Goal: Transaction & Acquisition: Purchase product/service

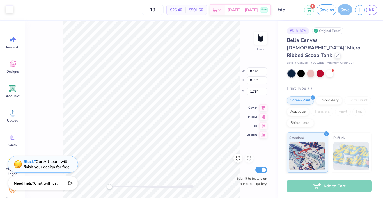
click at [9, 10] on div at bounding box center [10, 9] width 8 height 8
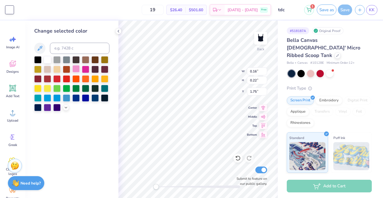
click at [73, 67] on div at bounding box center [75, 68] width 7 height 7
click at [77, 69] on div at bounding box center [75, 68] width 7 height 7
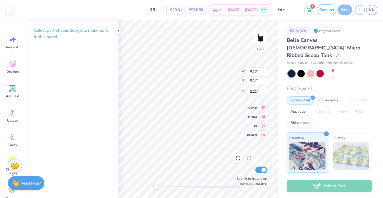
type input "0.16"
type input "0.52"
type input "0.46"
type input "1.10"
click at [239, 159] on icon at bounding box center [238, 158] width 6 height 6
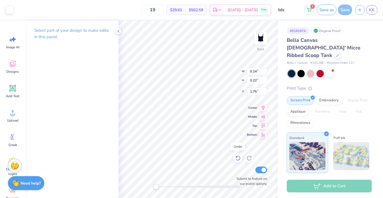
click at [235, 159] on icon at bounding box center [238, 158] width 6 height 6
click at [22, 11] on div at bounding box center [20, 9] width 8 height 8
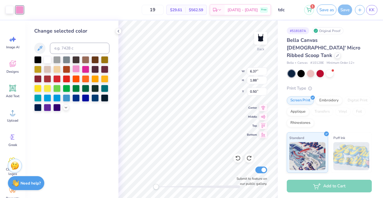
click at [76, 71] on div at bounding box center [75, 68] width 7 height 7
click at [7, 7] on div at bounding box center [10, 9] width 8 height 8
click at [77, 69] on div at bounding box center [75, 68] width 7 height 7
click at [65, 108] on icon at bounding box center [66, 107] width 4 height 4
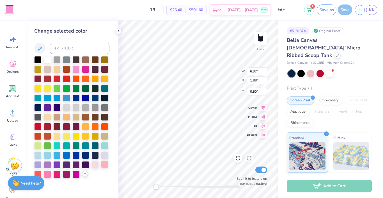
click at [103, 167] on div at bounding box center [104, 163] width 7 height 7
click at [97, 166] on div at bounding box center [94, 163] width 7 height 7
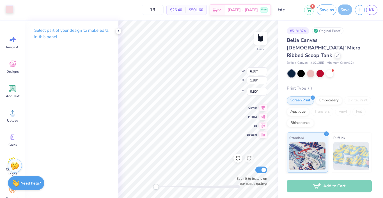
click at [11, 12] on div at bounding box center [10, 9] width 8 height 8
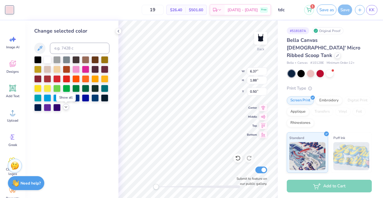
click at [64, 107] on icon at bounding box center [66, 107] width 4 height 4
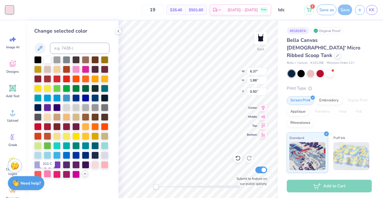
click at [48, 175] on div at bounding box center [47, 173] width 7 height 7
click at [103, 168] on div at bounding box center [104, 163] width 7 height 7
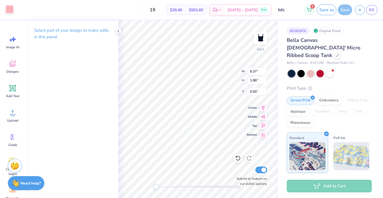
click at [11, 11] on div at bounding box center [10, 9] width 8 height 8
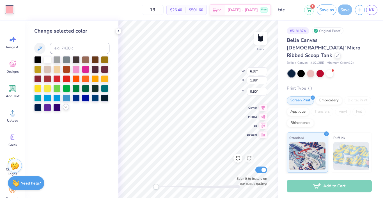
click at [63, 108] on div at bounding box center [66, 107] width 6 height 6
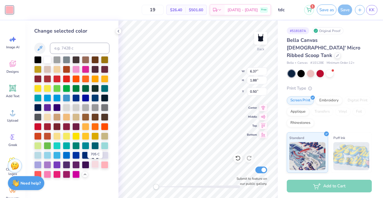
click at [96, 166] on div at bounding box center [94, 163] width 7 height 7
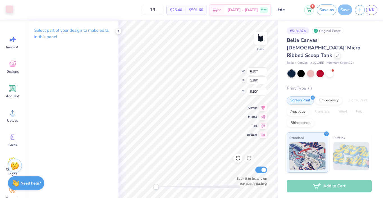
click at [9, 10] on div at bounding box center [10, 9] width 8 height 8
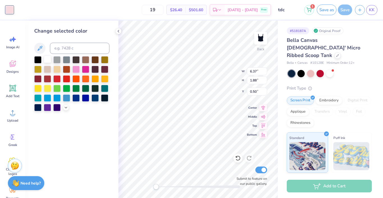
click at [46, 61] on div at bounding box center [47, 59] width 7 height 7
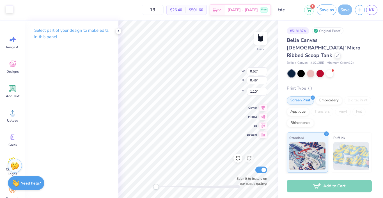
click at [9, 11] on div at bounding box center [10, 9] width 8 height 8
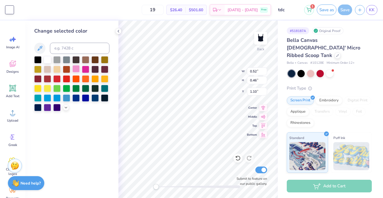
click at [78, 71] on div at bounding box center [75, 68] width 7 height 7
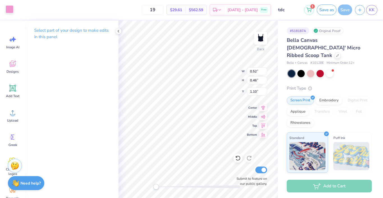
click at [9, 11] on div at bounding box center [10, 9] width 8 height 8
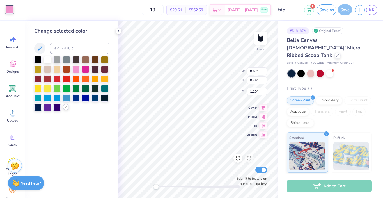
click at [68, 107] on icon at bounding box center [66, 107] width 4 height 4
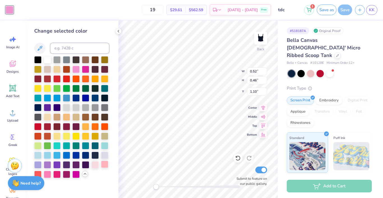
click at [103, 163] on div at bounding box center [104, 163] width 7 height 7
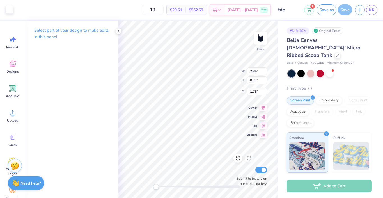
type input "3.29"
type input "0.25"
type input "2.00"
type input "1.56"
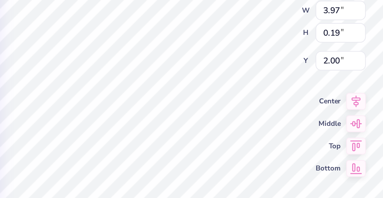
type input "2.00"
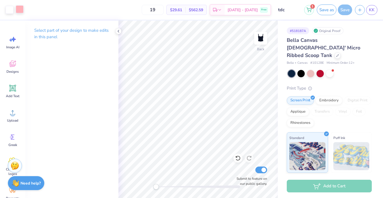
click at [22, 9] on div at bounding box center [20, 9] width 8 height 8
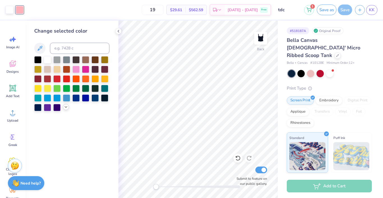
click at [67, 107] on polyline at bounding box center [66, 106] width 2 height 1
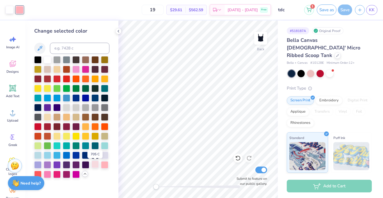
click at [96, 163] on div at bounding box center [94, 163] width 7 height 7
click at [106, 165] on div at bounding box center [104, 163] width 7 height 7
click at [67, 168] on div at bounding box center [66, 163] width 7 height 7
click at [78, 172] on div at bounding box center [75, 173] width 7 height 7
click at [72, 174] on div at bounding box center [75, 173] width 7 height 7
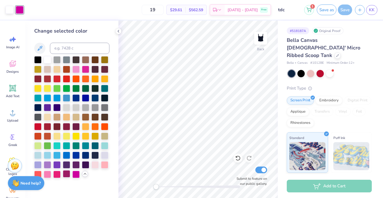
click at [66, 173] on div at bounding box center [66, 173] width 7 height 7
click at [61, 173] on div at bounding box center [71, 117] width 75 height 122
click at [56, 177] on div at bounding box center [56, 173] width 7 height 7
click at [50, 175] on div at bounding box center [47, 173] width 7 height 7
click at [106, 165] on div at bounding box center [104, 163] width 7 height 7
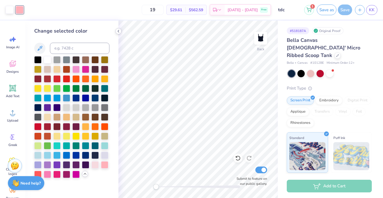
click at [118, 32] on icon at bounding box center [118, 31] width 4 height 4
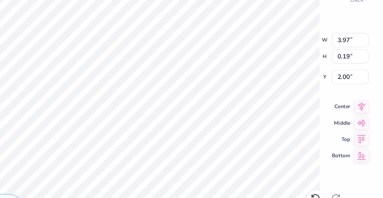
type input "5.19"
type input "0.24"
type input "4.37"
type input "0.21"
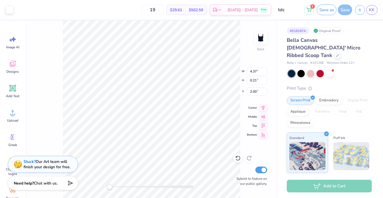
type input "2.20"
type input "1.75"
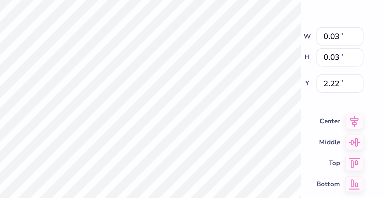
type input "0.13"
type input "0.14"
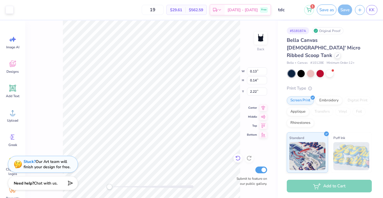
click at [239, 159] on icon at bounding box center [238, 158] width 6 height 6
type input "0.03"
type input "0.79"
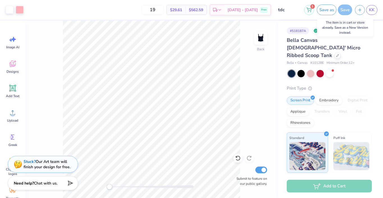
click at [343, 11] on div "Save" at bounding box center [344, 9] width 14 height 11
click at [311, 10] on icon at bounding box center [308, 9] width 5 height 4
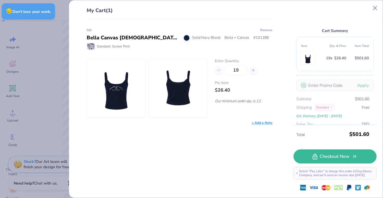
click at [264, 31] on button "Remove" at bounding box center [266, 29] width 13 height 5
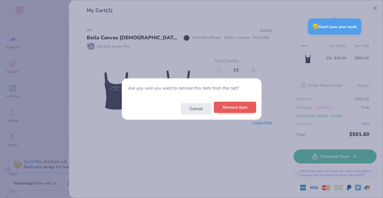
click at [232, 108] on button "Remove Item" at bounding box center [235, 106] width 42 height 11
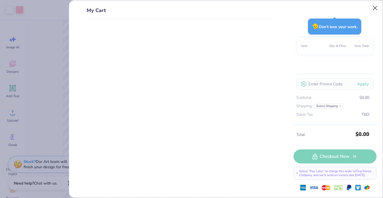
click at [376, 7] on button "Close" at bounding box center [374, 8] width 11 height 11
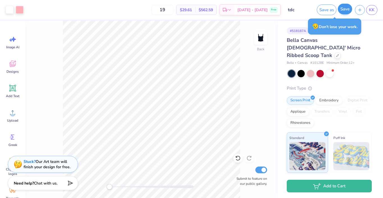
click at [342, 12] on button "Save" at bounding box center [344, 9] width 14 height 11
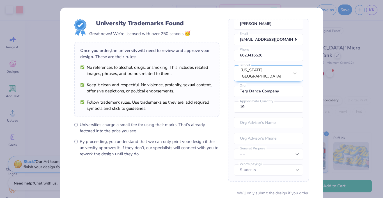
scroll to position [25, 0]
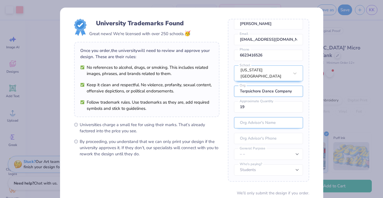
type input "Terpsichore Dance Company"
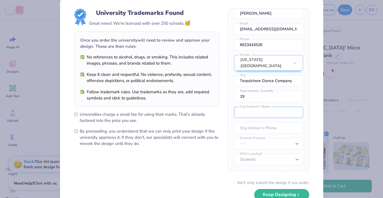
scroll to position [36, 0]
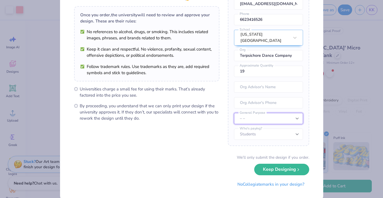
select select "Member apparel for registered Student Organization / Department / School"
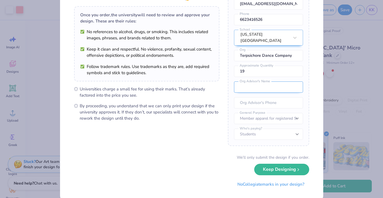
click at [269, 84] on input "text" at bounding box center [268, 86] width 69 height 11
type input "Anna Blount"
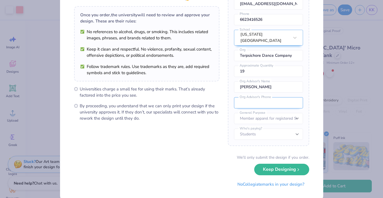
click at [264, 100] on input "tel" at bounding box center [268, 102] width 69 height 11
type input "4"
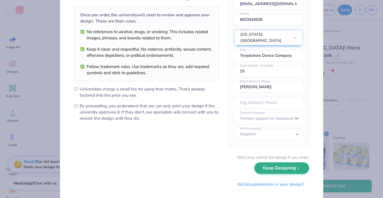
click at [283, 166] on button "Keep Designing" at bounding box center [281, 167] width 55 height 11
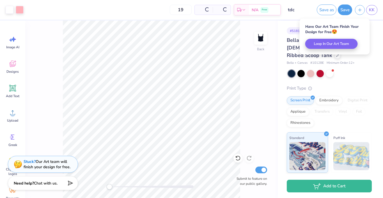
scroll to position [0, 0]
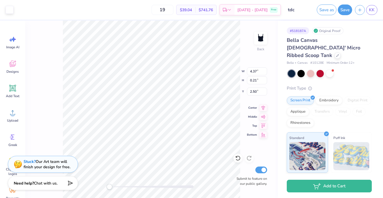
type input "4.63"
type input "0.22"
type input "2.49"
click at [360, 9] on icon "button" at bounding box center [359, 9] width 5 height 5
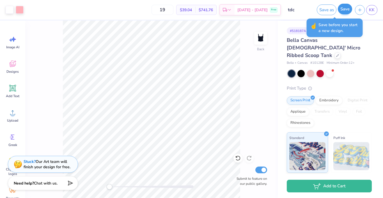
click at [344, 11] on button "Save" at bounding box center [344, 9] width 14 height 11
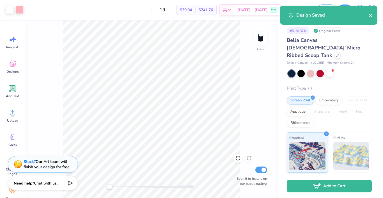
click at [370, 14] on icon "close" at bounding box center [371, 15] width 4 height 4
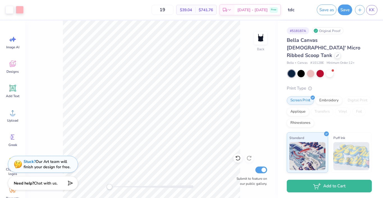
select select "Member apparel for registered Student Organization / Department / School"
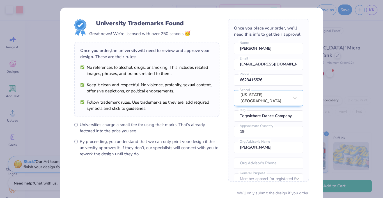
click at [359, 11] on div "University Trademarks Found Great news! We're licensed with over 250 schools. 🥳…" at bounding box center [191, 99] width 383 height 198
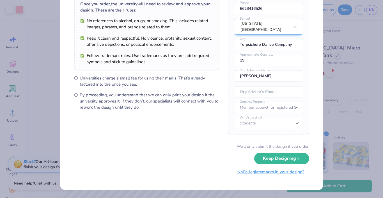
scroll to position [46, 0]
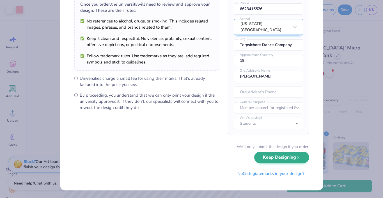
click at [277, 160] on button "Keep Designing" at bounding box center [281, 156] width 55 height 11
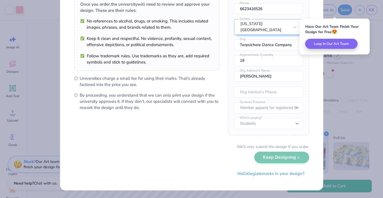
scroll to position [0, 0]
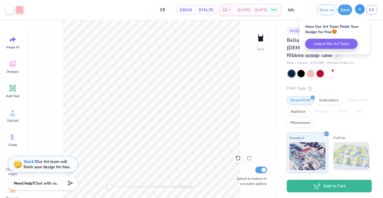
click at [357, 12] on button "button" at bounding box center [360, 9] width 10 height 10
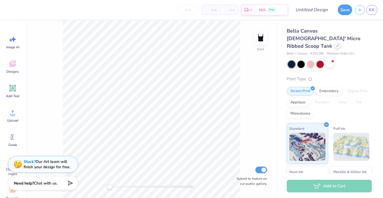
click at [336, 44] on icon at bounding box center [337, 45] width 3 height 3
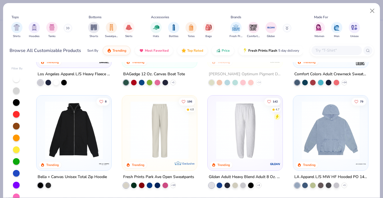
scroll to position [691, 0]
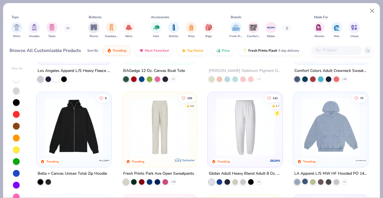
click at [305, 180] on div at bounding box center [305, 181] width 6 height 6
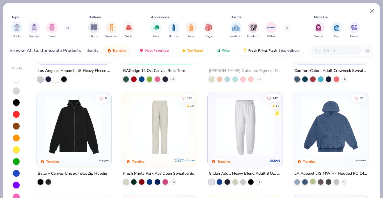
click at [312, 181] on div at bounding box center [313, 181] width 6 height 6
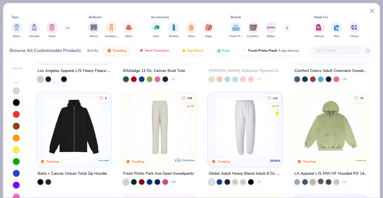
click at [320, 180] on div at bounding box center [321, 181] width 6 height 6
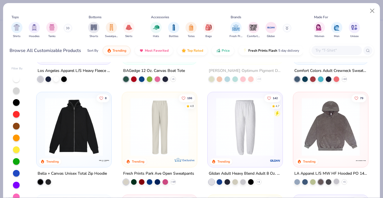
click at [333, 181] on div at bounding box center [336, 181] width 6 height 6
click at [336, 181] on div at bounding box center [336, 181] width 6 height 6
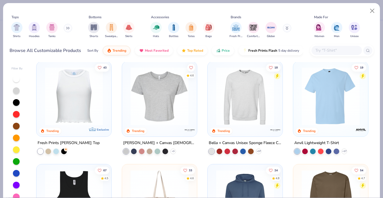
scroll to position [1544, 0]
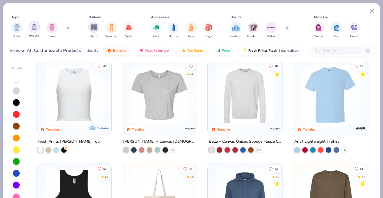
click at [33, 27] on img "filter for Hoodies" at bounding box center [34, 27] width 6 height 6
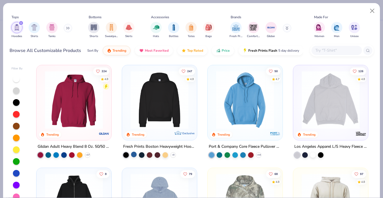
click at [134, 154] on div at bounding box center [134, 154] width 6 height 6
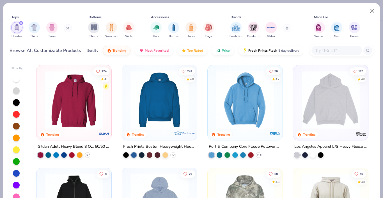
click at [173, 154] on icon at bounding box center [173, 154] width 4 height 4
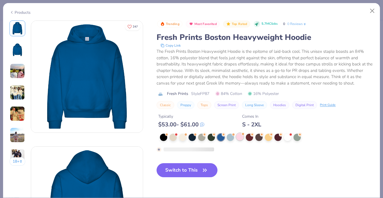
click at [242, 138] on div at bounding box center [239, 136] width 7 height 7
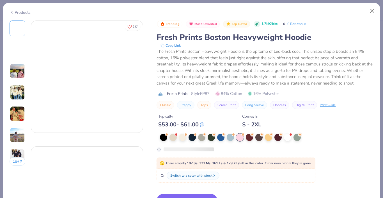
click at [241, 137] on div at bounding box center [239, 136] width 7 height 7
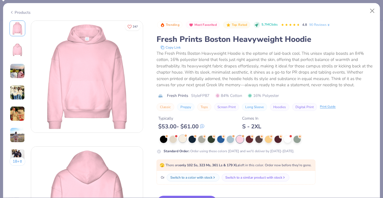
click at [182, 138] on div at bounding box center [182, 138] width 7 height 7
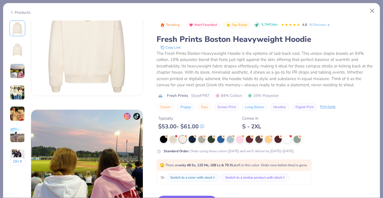
scroll to position [767, 0]
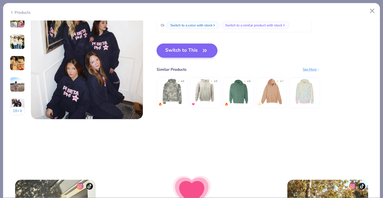
click at [190, 50] on button "Switch to This" at bounding box center [186, 50] width 61 height 14
click at [197, 52] on button "Switch to This" at bounding box center [186, 50] width 61 height 14
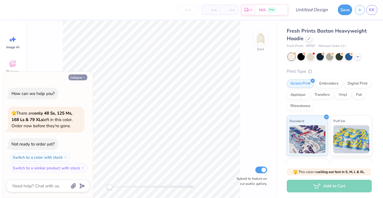
click at [78, 80] on button "Collapse" at bounding box center [77, 77] width 19 height 6
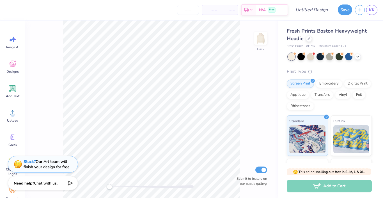
type textarea "x"
click at [14, 108] on icon at bounding box center [12, 112] width 8 height 8
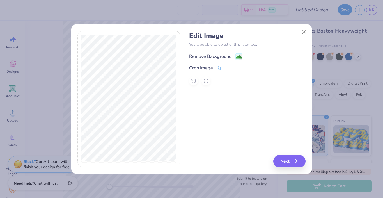
click at [233, 56] on div "Remove Background" at bounding box center [215, 56] width 53 height 7
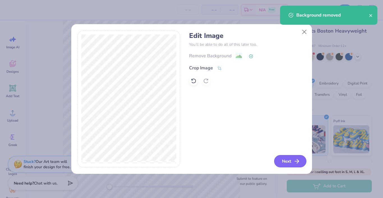
click at [281, 165] on button "Next" at bounding box center [290, 161] width 32 height 12
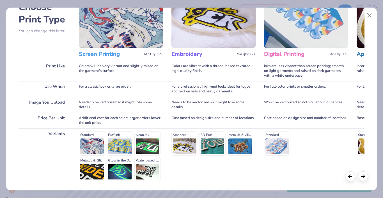
scroll to position [40, 0]
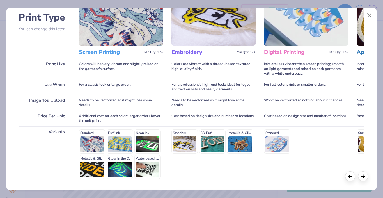
click at [280, 144] on div "Standard" at bounding box center [306, 141] width 84 height 24
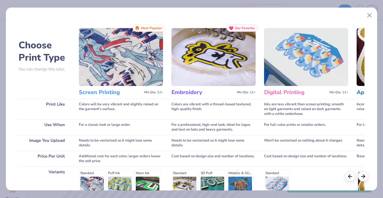
scroll to position [0, 0]
click at [293, 92] on h3 "Digital Printing" at bounding box center [295, 92] width 63 height 7
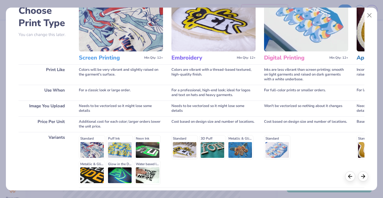
scroll to position [43, 0]
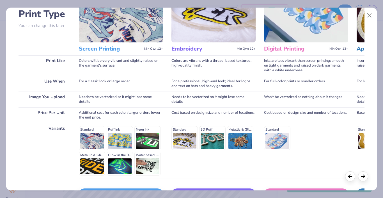
click at [276, 132] on div "Standard" at bounding box center [306, 138] width 84 height 24
click at [93, 138] on div "Standard Puff Ink Neon Ink Metallic & Glitter Ink Glow in the Dark Ink Water ba…" at bounding box center [121, 150] width 84 height 49
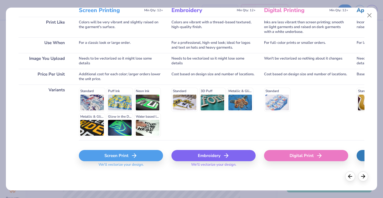
scroll to position [82, 0]
click at [292, 149] on div "Digital Print" at bounding box center [306, 156] width 84 height 33
click at [307, 158] on div "Digital Print" at bounding box center [306, 155] width 84 height 11
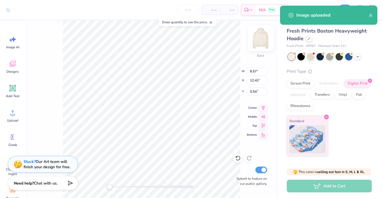
click at [263, 40] on img at bounding box center [260, 38] width 22 height 22
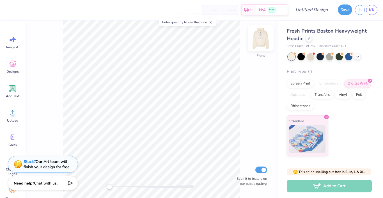
click at [265, 40] on img at bounding box center [260, 38] width 22 height 22
click at [264, 39] on img at bounding box center [260, 38] width 22 height 22
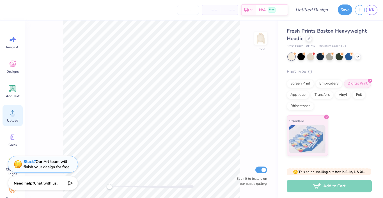
click at [9, 117] on div "Upload" at bounding box center [13, 115] width 20 height 21
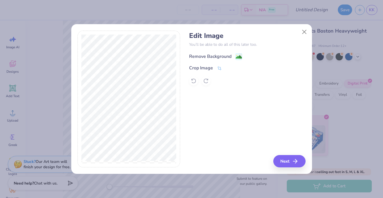
click at [237, 59] on image at bounding box center [238, 57] width 6 height 6
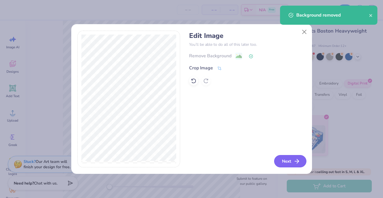
click at [294, 159] on icon "button" at bounding box center [296, 161] width 7 height 7
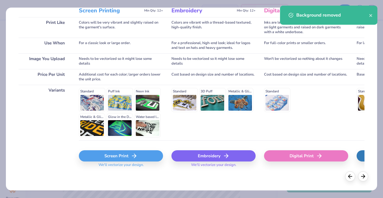
click at [295, 153] on div "Digital Print" at bounding box center [306, 155] width 84 height 11
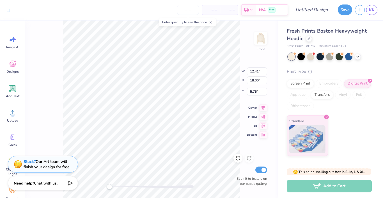
click at [230, 81] on div "Front W 12.41 12.41 " H 18.00 18.00 " Y 5.75 5.75 " Center Middle Top Bottom Su…" at bounding box center [151, 108] width 252 height 177
type input "11.57"
type input "16.77"
type input "6.60"
click at [189, 11] on input "number" at bounding box center [188, 10] width 22 height 10
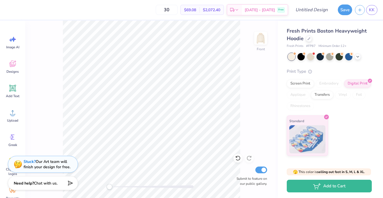
type input "3"
type input "40"
click at [269, 60] on div "Front Submit to feature on our public gallery." at bounding box center [151, 108] width 252 height 177
click at [262, 43] on img at bounding box center [260, 38] width 22 height 22
click at [261, 37] on img at bounding box center [260, 38] width 22 height 22
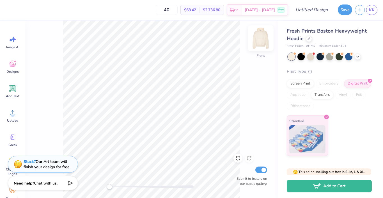
click at [261, 37] on img at bounding box center [260, 38] width 22 height 22
click at [260, 38] on img at bounding box center [260, 38] width 22 height 22
click at [308, 84] on div "Screen Print" at bounding box center [299, 82] width 27 height 8
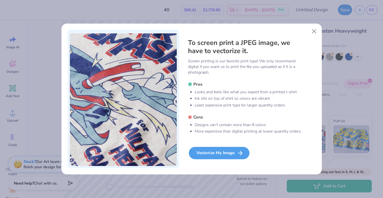
click at [219, 154] on div "Vectorize My Image" at bounding box center [219, 153] width 61 height 12
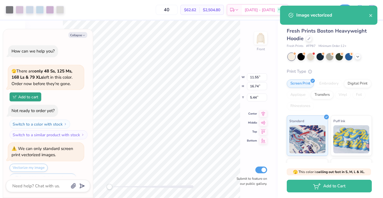
scroll to position [12, 0]
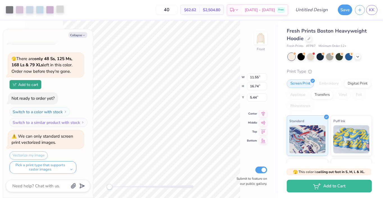
click at [63, 8] on div at bounding box center [60, 9] width 8 height 8
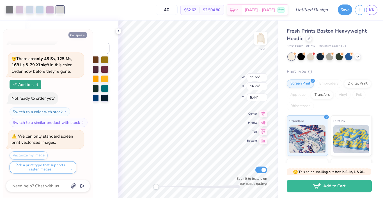
click at [82, 35] on button "Collapse" at bounding box center [77, 35] width 19 height 6
type textarea "x"
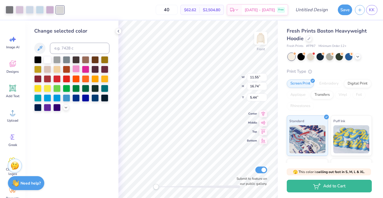
click at [75, 72] on div at bounding box center [75, 68] width 7 height 7
click at [63, 108] on div at bounding box center [66, 107] width 6 height 6
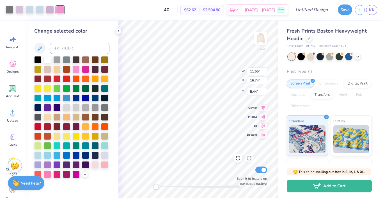
click at [97, 170] on div at bounding box center [71, 117] width 75 height 122
click at [96, 165] on div at bounding box center [94, 163] width 7 height 7
click at [102, 166] on div at bounding box center [104, 163] width 7 height 7
click at [94, 166] on div at bounding box center [94, 163] width 7 height 7
click at [48, 9] on div at bounding box center [50, 9] width 8 height 8
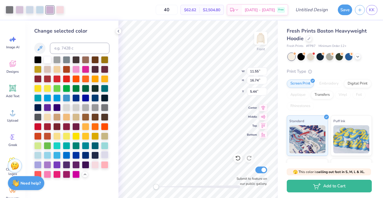
click at [104, 155] on div at bounding box center [104, 154] width 7 height 7
click at [18, 12] on div at bounding box center [20, 9] width 8 height 8
click at [40, 165] on div at bounding box center [37, 163] width 7 height 7
click at [104, 155] on div at bounding box center [104, 154] width 7 height 7
click at [102, 164] on div at bounding box center [104, 163] width 7 height 7
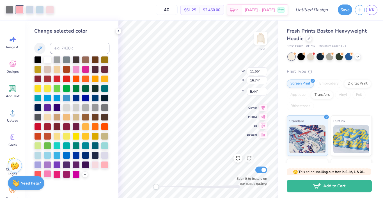
click at [44, 172] on div at bounding box center [47, 173] width 7 height 7
click at [76, 69] on div at bounding box center [75, 68] width 7 height 7
click at [47, 120] on div at bounding box center [47, 116] width 7 height 7
click at [102, 152] on div at bounding box center [104, 154] width 7 height 7
click at [38, 152] on div at bounding box center [37, 154] width 7 height 7
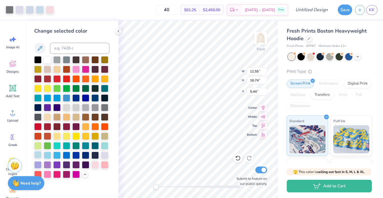
click at [37, 156] on div at bounding box center [37, 154] width 7 height 7
click at [46, 157] on div at bounding box center [47, 154] width 7 height 7
click at [49, 158] on div at bounding box center [47, 154] width 7 height 7
click at [37, 166] on div at bounding box center [37, 163] width 7 height 7
click at [103, 157] on div at bounding box center [104, 154] width 7 height 7
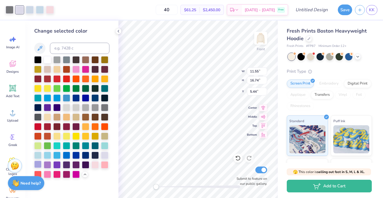
click at [39, 165] on div at bounding box center [37, 163] width 7 height 7
click at [42, 11] on div at bounding box center [40, 9] width 8 height 8
click at [38, 153] on div at bounding box center [37, 154] width 7 height 7
click at [45, 154] on div at bounding box center [47, 154] width 7 height 7
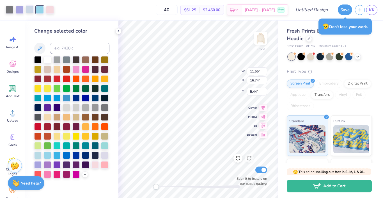
click at [27, 11] on div at bounding box center [30, 9] width 8 height 8
click at [45, 154] on div at bounding box center [47, 154] width 7 height 7
click at [37, 153] on div at bounding box center [37, 154] width 7 height 7
click at [41, 13] on div at bounding box center [40, 9] width 8 height 8
click at [107, 163] on div at bounding box center [104, 163] width 7 height 7
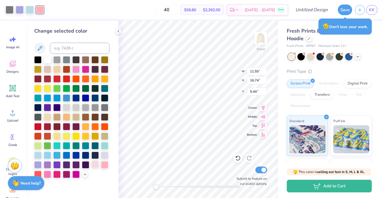
click at [97, 165] on div at bounding box center [94, 163] width 7 height 7
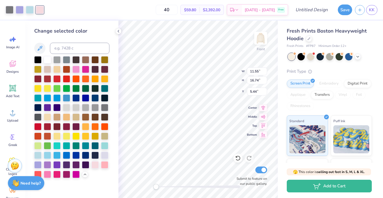
click at [102, 174] on div at bounding box center [71, 117] width 75 height 122
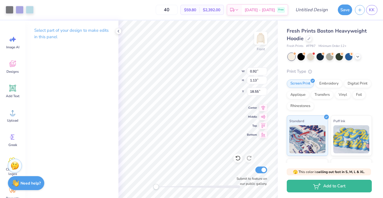
type input "3.07"
type input "6.22"
type input "13.48"
click at [10, 10] on div at bounding box center [10, 9] width 8 height 8
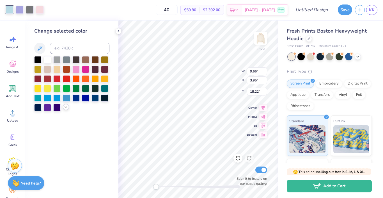
click at [66, 106] on icon at bounding box center [66, 107] width 4 height 4
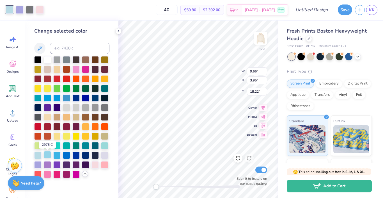
click at [45, 156] on div at bounding box center [47, 154] width 7 height 7
click at [20, 11] on div at bounding box center [20, 9] width 8 height 8
click at [32, 10] on div at bounding box center [30, 9] width 8 height 8
click at [39, 164] on div at bounding box center [37, 163] width 7 height 7
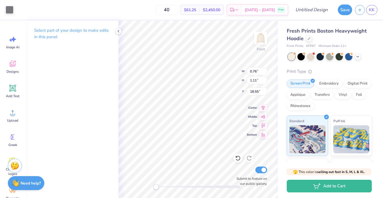
type input "0.65"
type input "0.78"
type input "6.50"
click at [9, 11] on div at bounding box center [10, 9] width 8 height 8
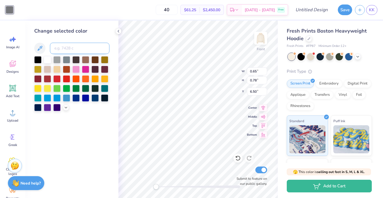
click at [69, 48] on input at bounding box center [79, 48] width 59 height 11
type input "cool gray 9"
click at [88, 131] on div "Change selected color cool gray 9" at bounding box center [71, 108] width 93 height 177
type input "0.99"
type input "1.92"
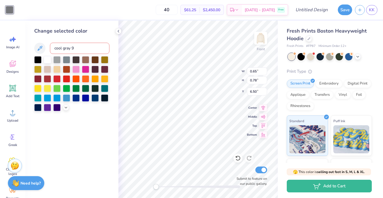
type input "8.51"
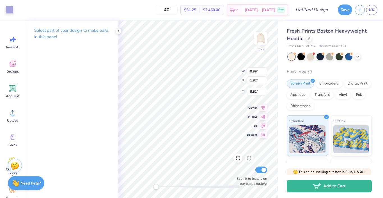
type input "0.79"
type input "1.15"
type input "18.54"
click at [11, 11] on div at bounding box center [10, 9] width 8 height 8
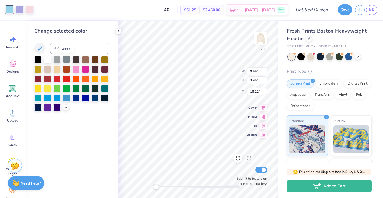
click at [66, 63] on div at bounding box center [66, 59] width 7 height 7
click at [41, 50] on icon at bounding box center [39, 48] width 7 height 7
click at [22, 11] on div at bounding box center [20, 9] width 8 height 8
click at [13, 10] on div at bounding box center [10, 9] width 8 height 8
click at [20, 10] on div at bounding box center [20, 9] width 8 height 8
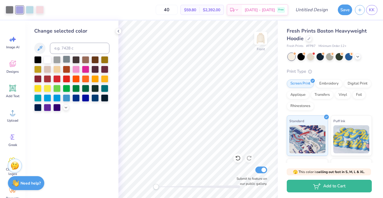
click at [65, 60] on div at bounding box center [66, 59] width 7 height 7
click at [239, 159] on icon at bounding box center [237, 158] width 5 height 5
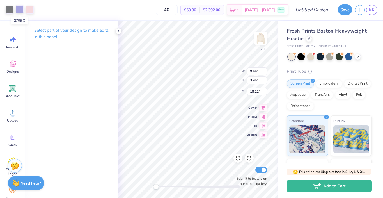
click at [22, 11] on div at bounding box center [20, 9] width 8 height 8
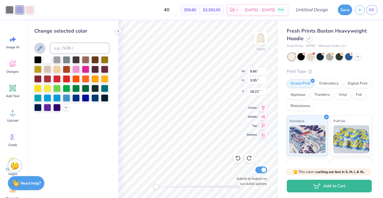
click at [41, 48] on icon at bounding box center [39, 48] width 7 height 7
drag, startPoint x: 181, startPoint y: 8, endPoint x: 161, endPoint y: 8, distance: 20.2
click at [161, 8] on div "40 $59.80 Per Item $2,392.00 Total Est. Delivery Sep 23 - 26 Free" at bounding box center [167, 10] width 241 height 20
type input "20"
click at [278, 39] on div "Fresh Prints Boston Heavyweight Hoodie Fresh Prints # FP87 Minimum Order: 12 + …" at bounding box center [330, 130] width 105 height 221
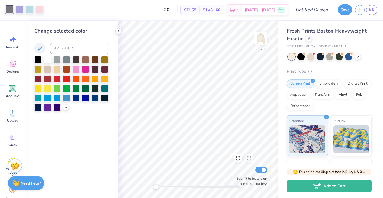
click at [119, 29] on div at bounding box center [118, 31] width 6 height 6
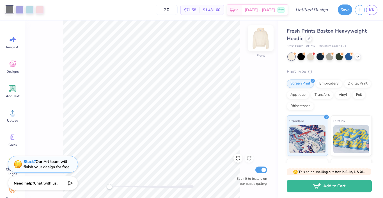
click at [260, 40] on img at bounding box center [260, 38] width 22 height 22
click at [261, 41] on img at bounding box center [260, 38] width 22 height 22
click at [373, 10] on span "KK" at bounding box center [372, 10] width 6 height 6
